Goal: Use online tool/utility: Utilize a website feature to perform a specific function

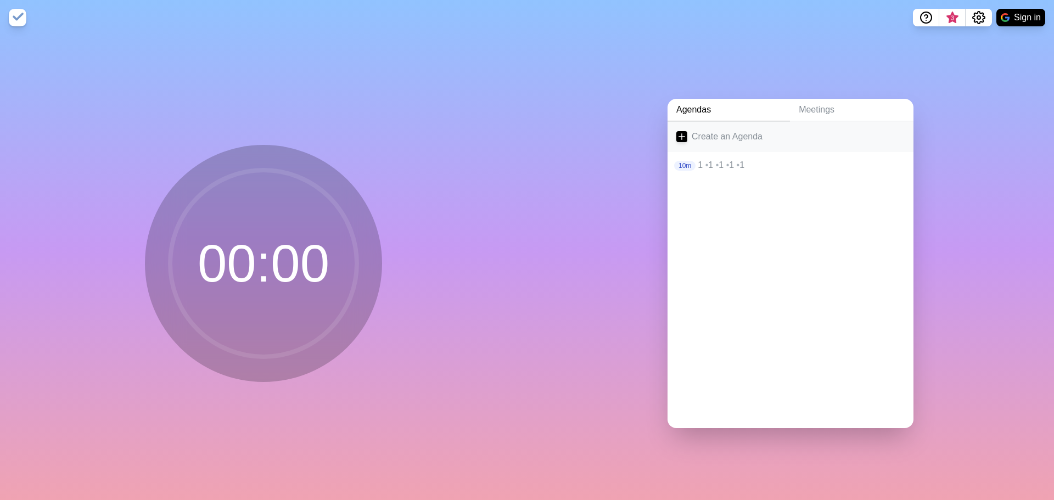
click at [683, 131] on icon at bounding box center [681, 136] width 11 height 11
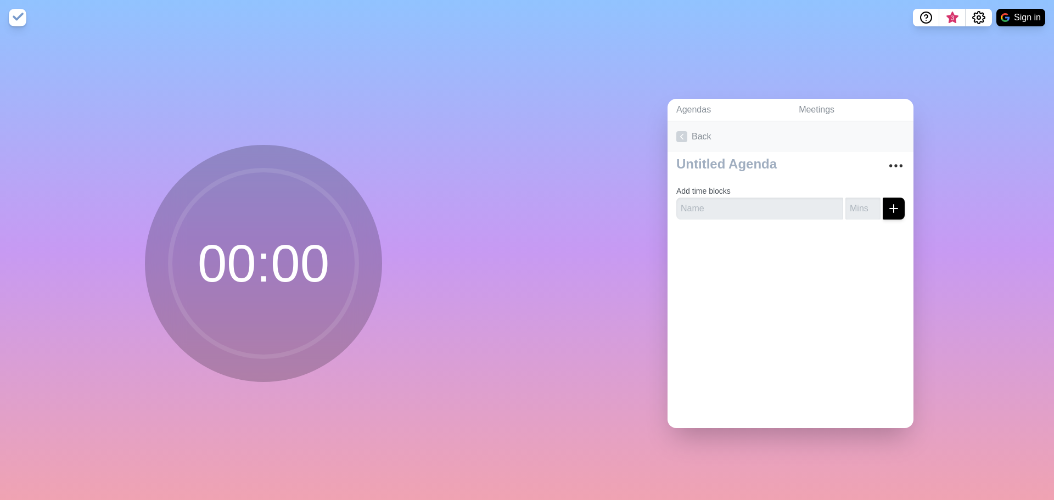
click at [818, 132] on link "Back" at bounding box center [790, 136] width 246 height 31
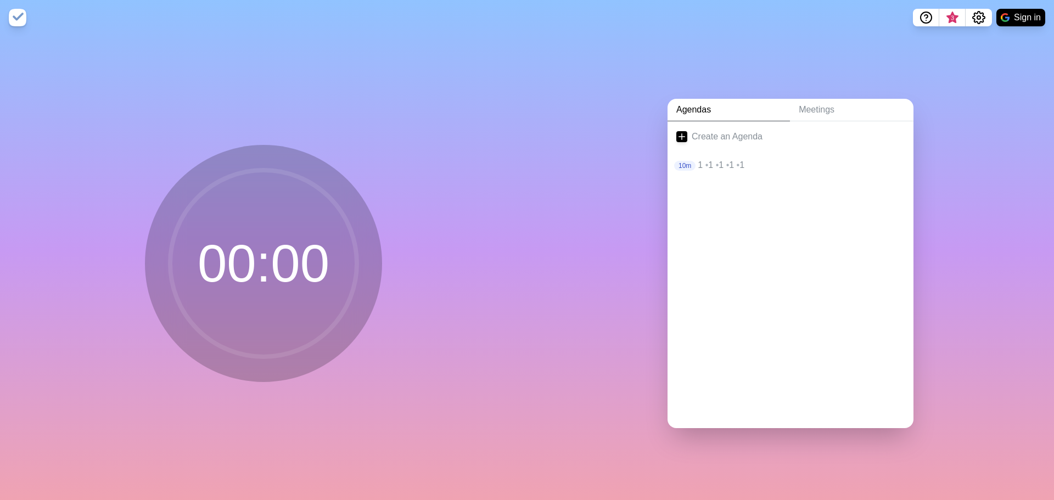
click at [350, 242] on circle at bounding box center [263, 263] width 187 height 187
click at [764, 252] on div "Create an Agenda 10m 1 • 1 • 1 • 1 • 1" at bounding box center [790, 274] width 246 height 307
click at [744, 168] on div "10m 1 • 1 • 1 • 1 • 1" at bounding box center [790, 165] width 246 height 26
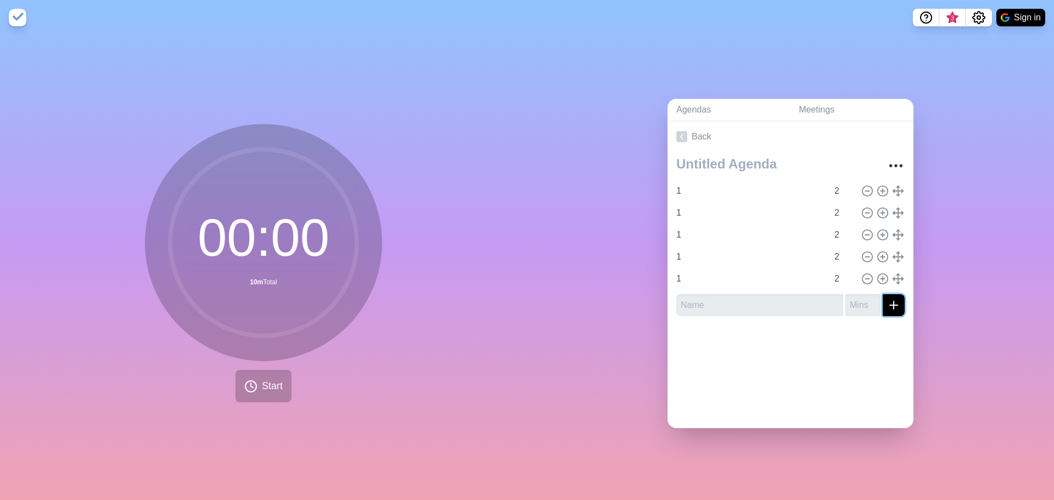
click at [887, 299] on icon "submit" at bounding box center [893, 305] width 13 height 13
click at [767, 302] on input "text" at bounding box center [759, 305] width 167 height 22
type input "1"
click at [887, 304] on icon "submit" at bounding box center [893, 305] width 13 height 13
click at [834, 348] on div at bounding box center [790, 357] width 246 height 44
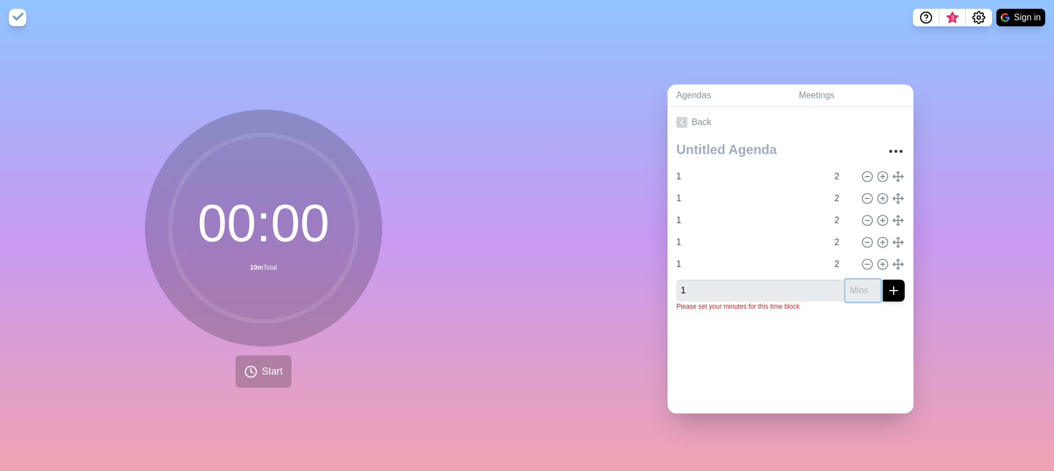
drag, startPoint x: 851, startPoint y: 290, endPoint x: 859, endPoint y: 325, distance: 36.0
click at [851, 290] on input "number" at bounding box center [862, 291] width 35 height 22
type input "2"
click at [882, 280] on button "submit" at bounding box center [893, 291] width 22 height 22
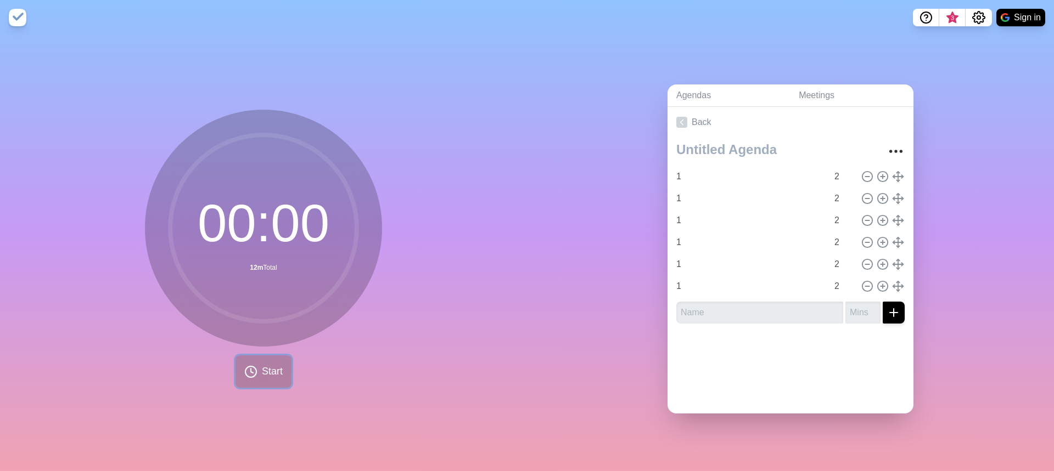
click at [252, 367] on circle at bounding box center [250, 372] width 11 height 11
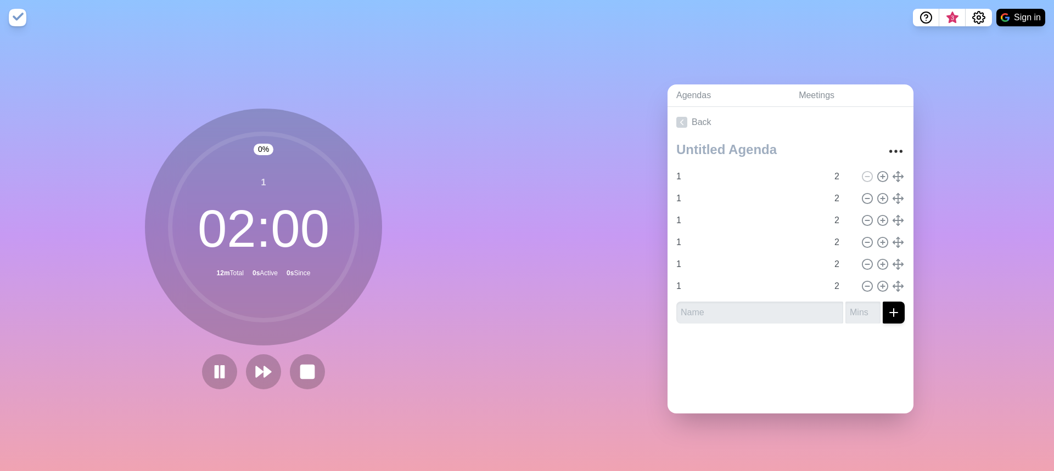
click at [372, 389] on div "0 % 1 02 : 00 12m Total 0s Active 0s Since" at bounding box center [263, 253] width 527 height 436
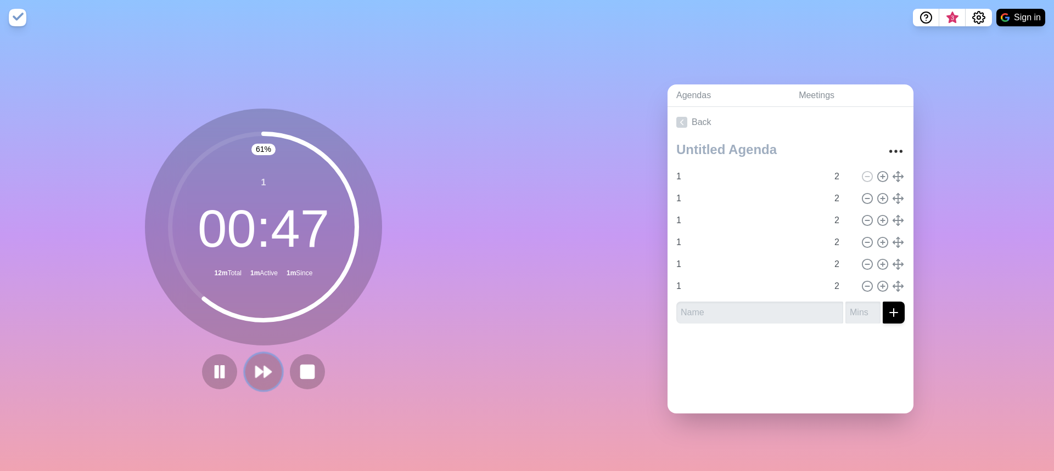
click at [264, 367] on polygon at bounding box center [267, 372] width 7 height 11
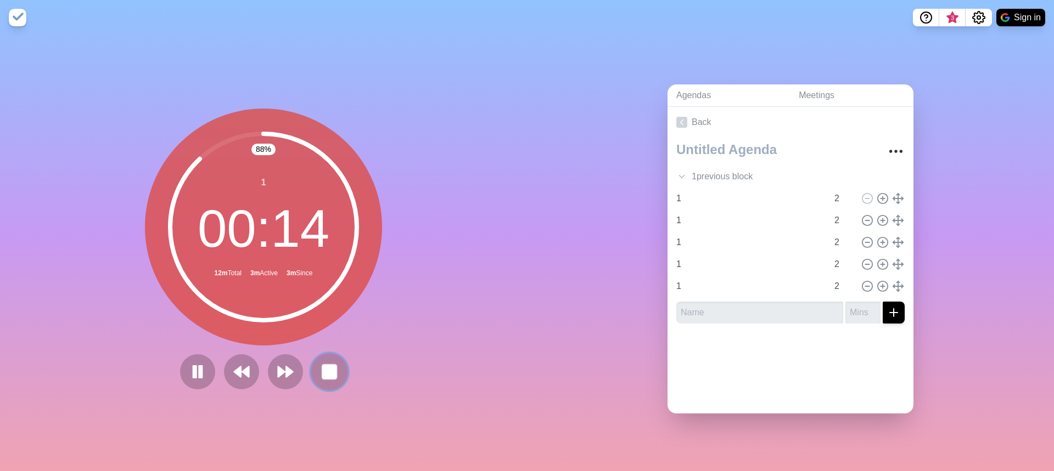
click at [325, 370] on rect at bounding box center [329, 372] width 14 height 14
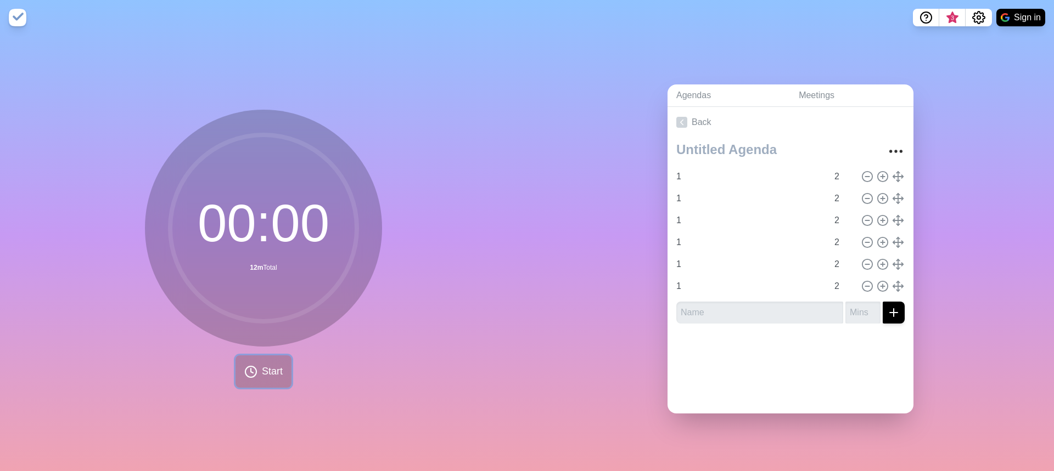
click at [262, 364] on span "Start" at bounding box center [272, 371] width 21 height 15
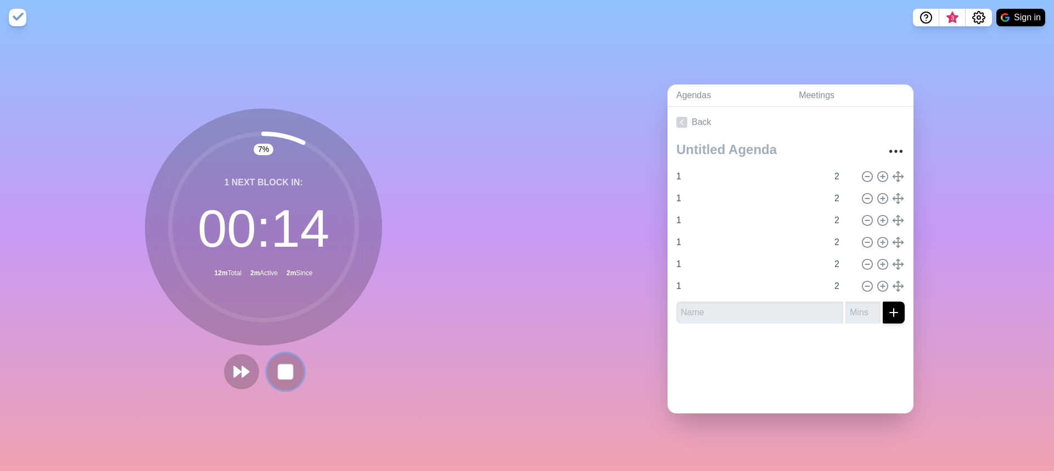
click at [278, 370] on rect at bounding box center [285, 372] width 14 height 14
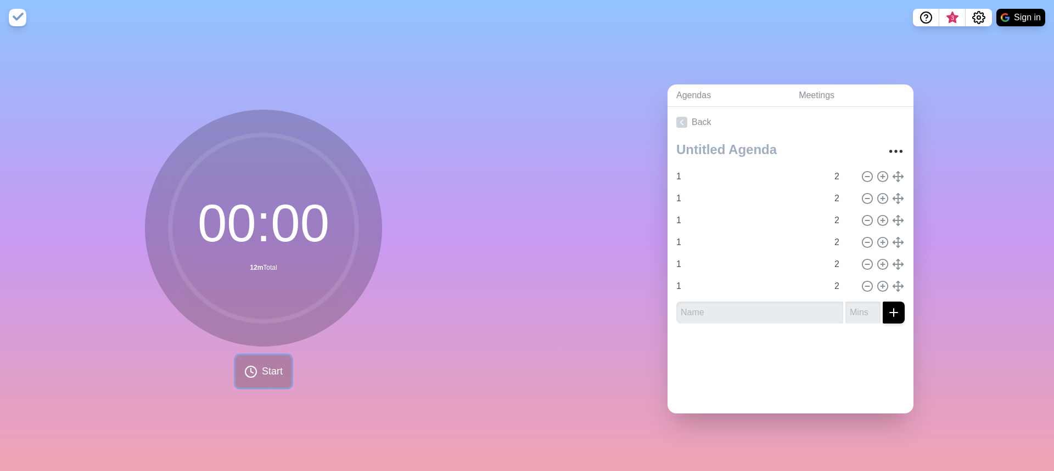
click at [263, 359] on button "Start" at bounding box center [263, 372] width 56 height 32
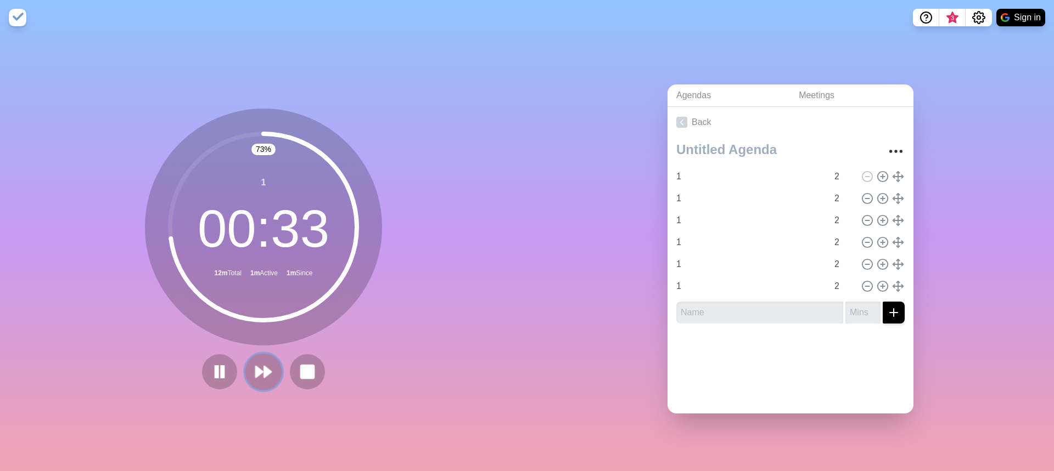
click at [264, 372] on polygon at bounding box center [267, 372] width 7 height 11
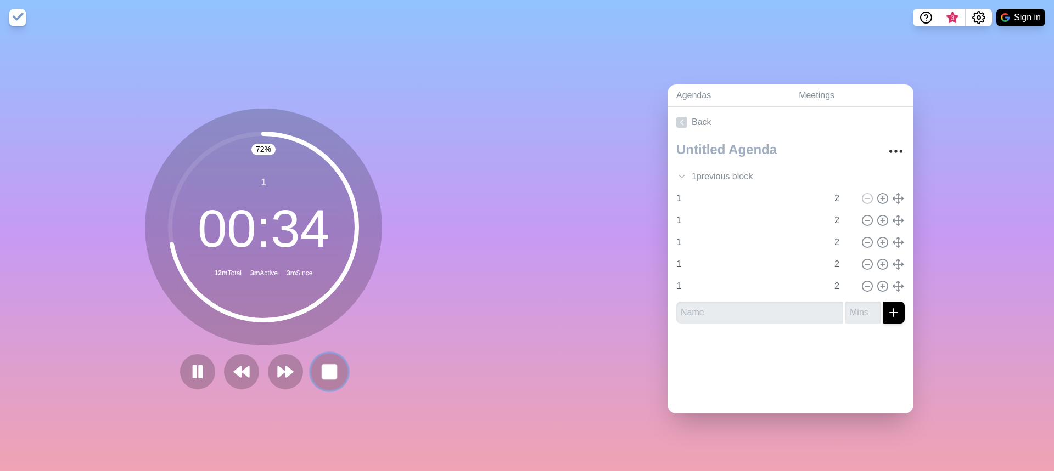
click at [322, 370] on rect at bounding box center [329, 372] width 14 height 14
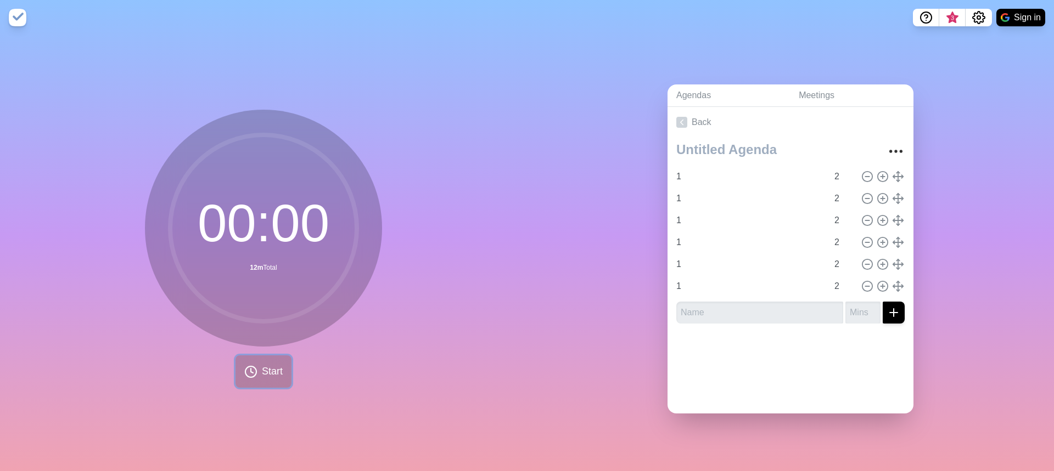
click at [265, 368] on span "Start" at bounding box center [272, 371] width 21 height 15
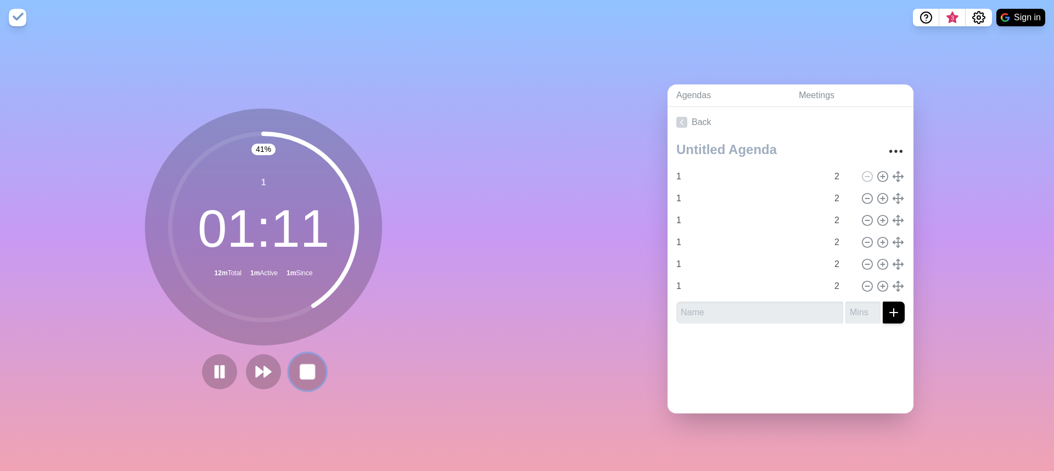
click at [301, 369] on rect at bounding box center [307, 372] width 14 height 14
